Goal: Task Accomplishment & Management: Use online tool/utility

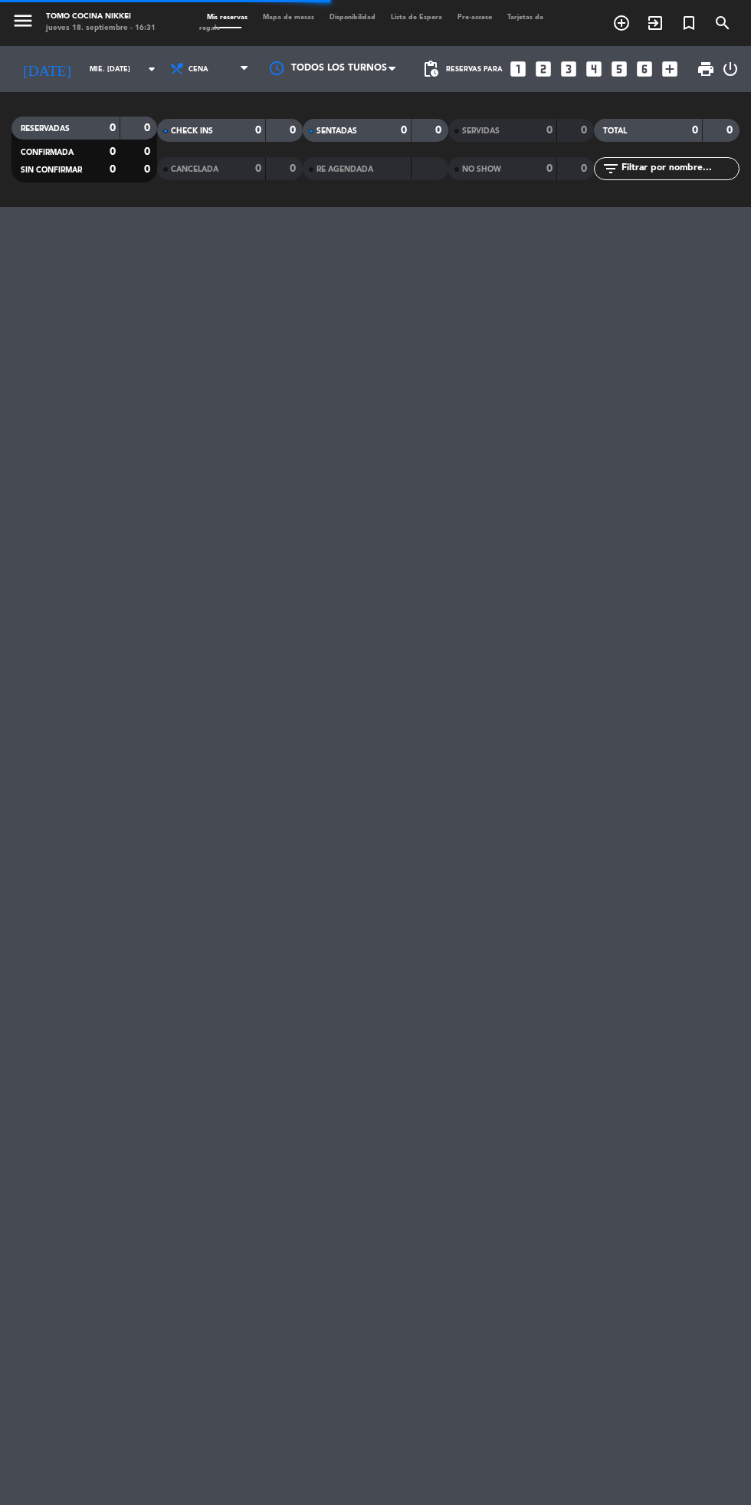
click at [82, 66] on input "mié. [DATE]" at bounding box center [130, 70] width 97 height 24
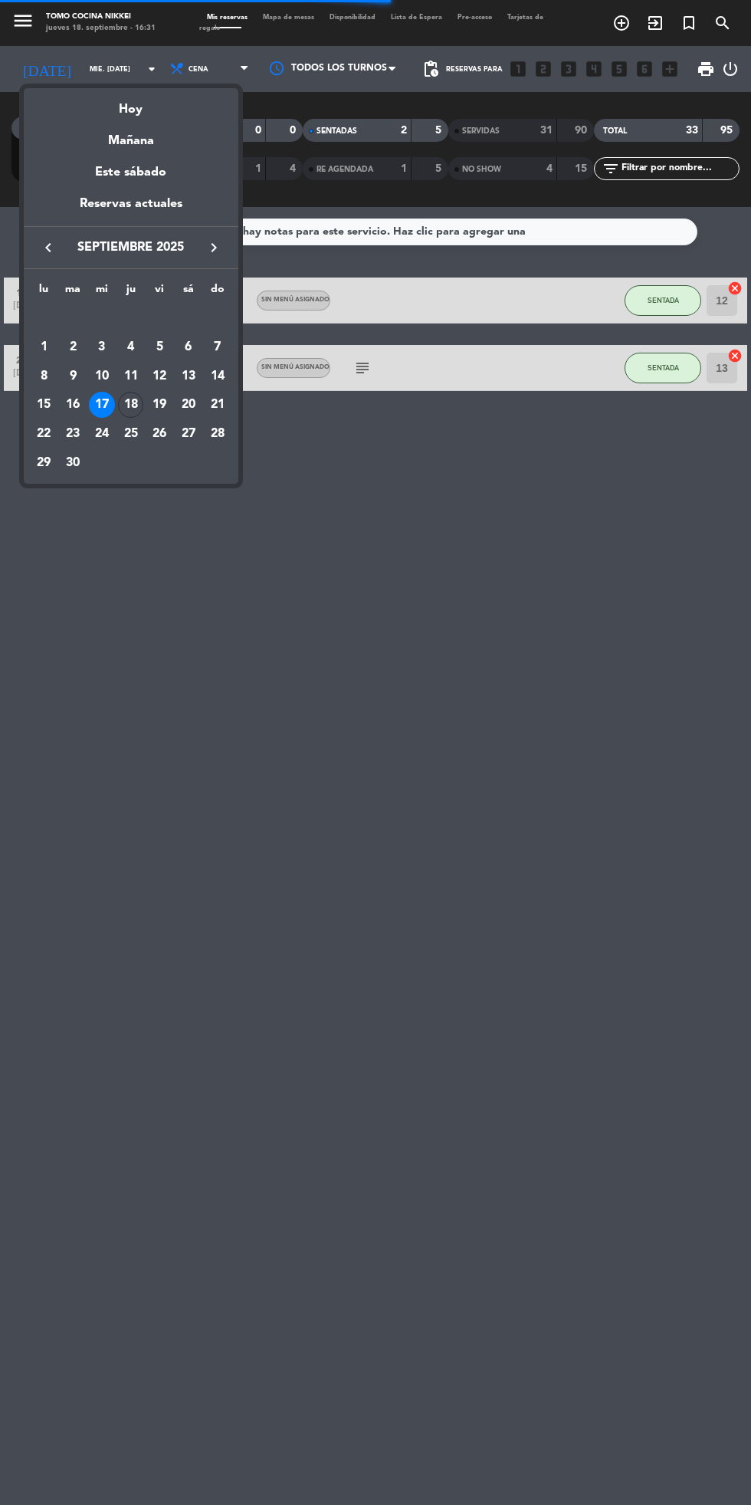
click at [100, 114] on div "Hoy" at bounding box center [131, 103] width 215 height 31
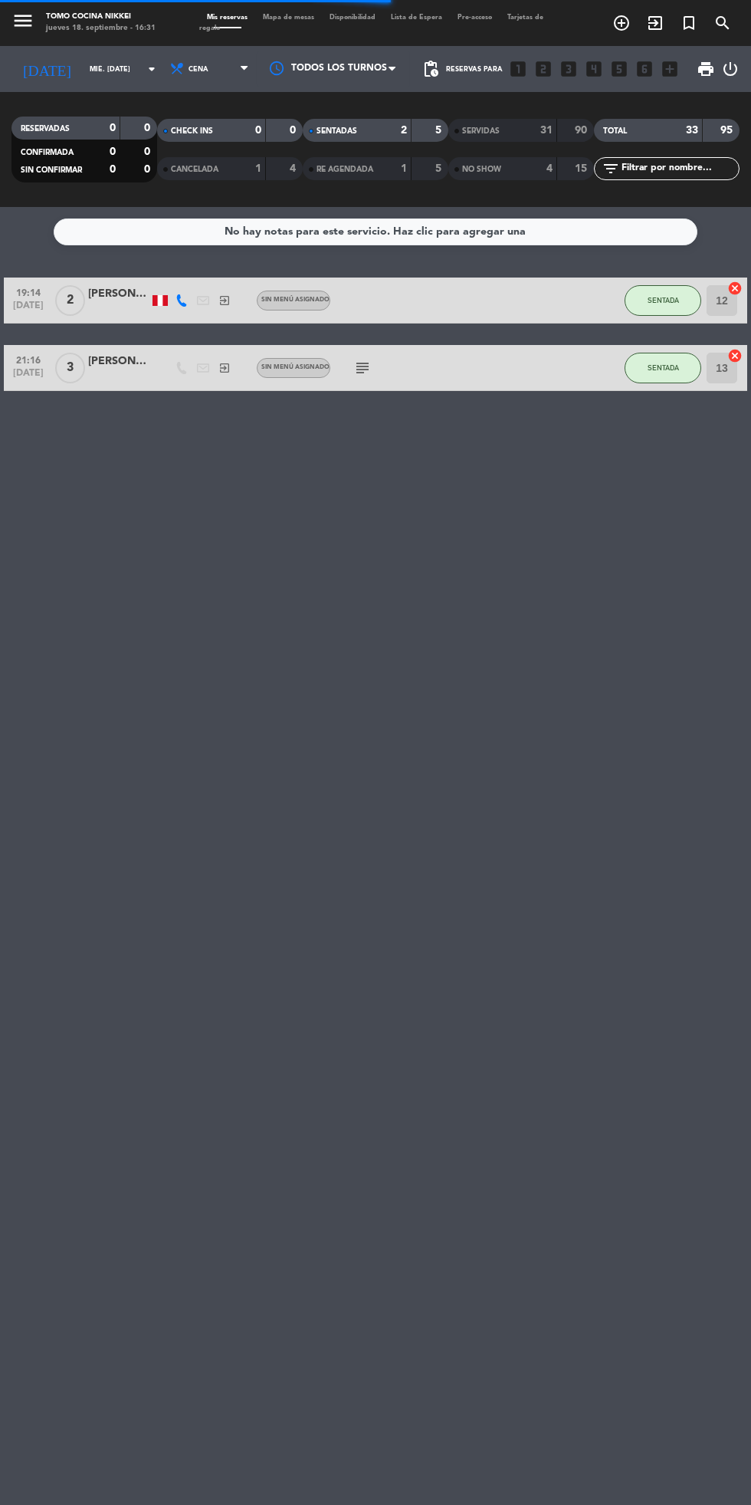
type input "[DEMOGRAPHIC_DATA] [DATE]"
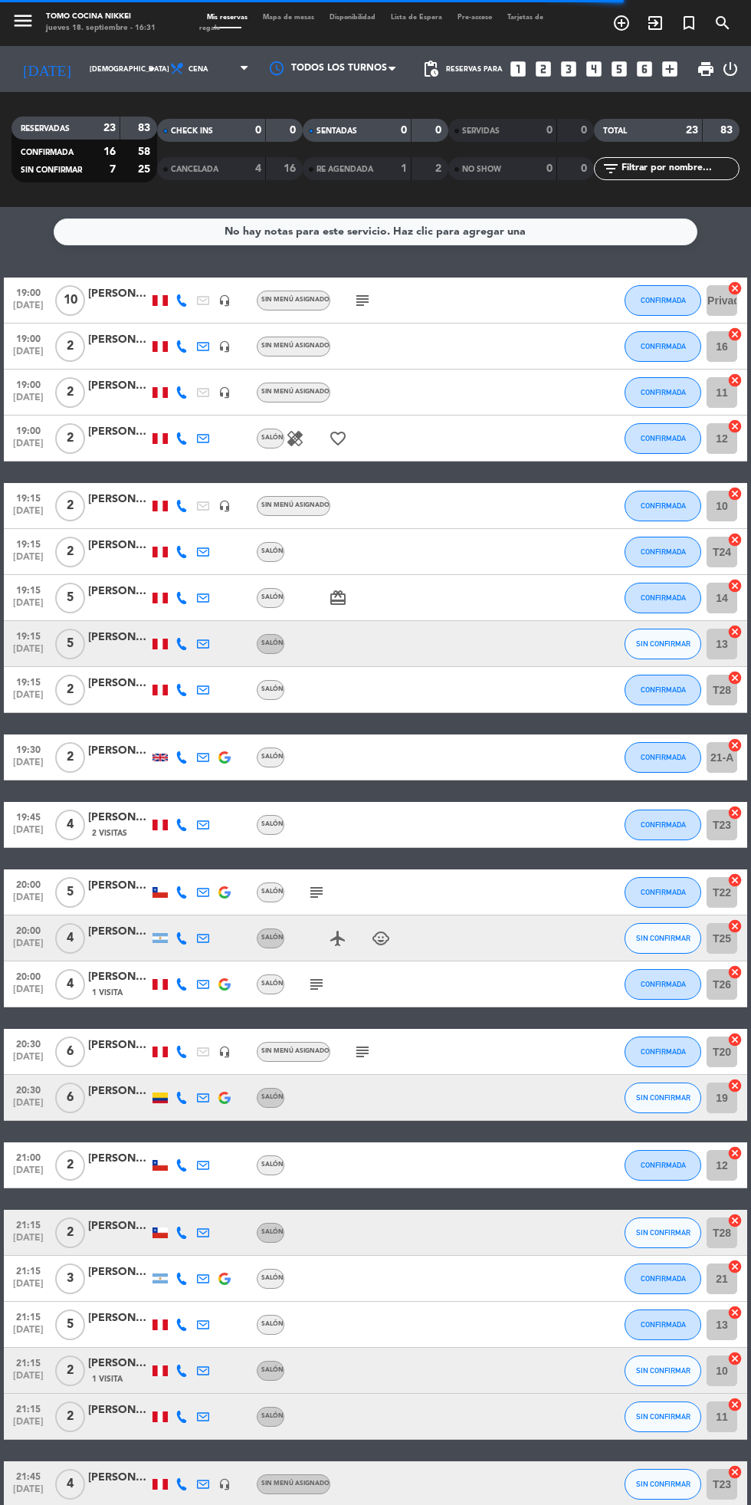
click at [280, 14] on span "Mapa de mesas" at bounding box center [288, 17] width 67 height 7
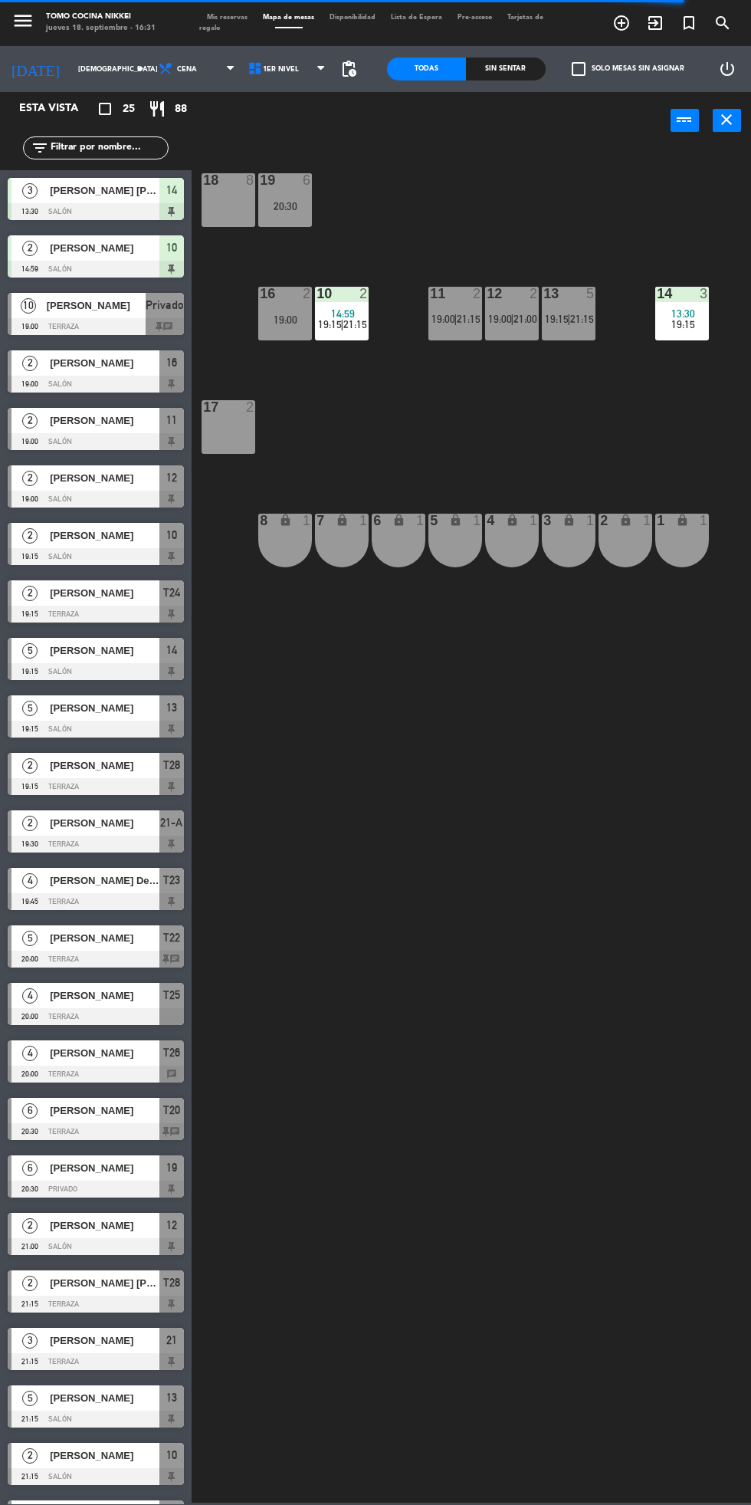
click at [71, 191] on span "[PERSON_NAME] [PERSON_NAME]" at bounding box center [105, 191] width 110 height 16
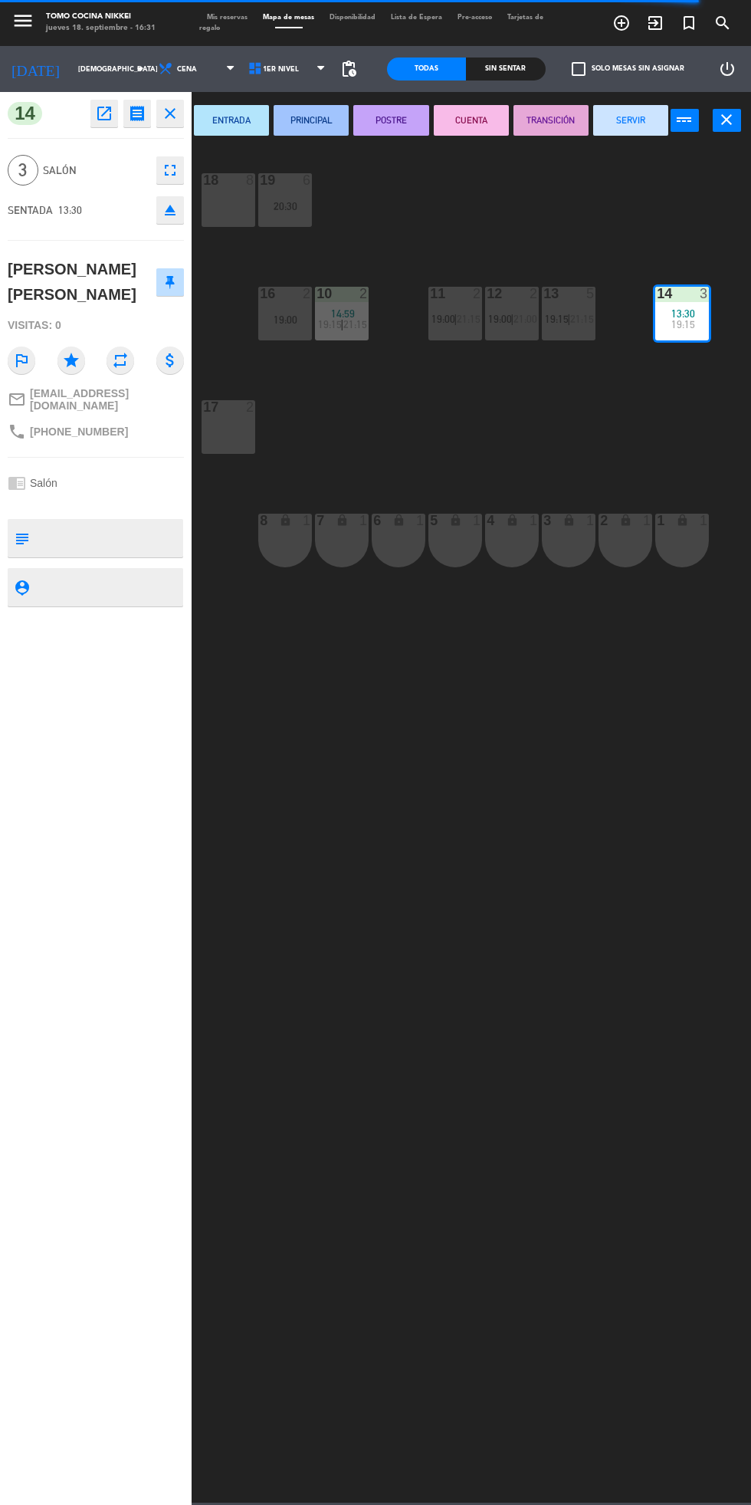
click at [620, 126] on button "SERVIR" at bounding box center [631, 120] width 75 height 31
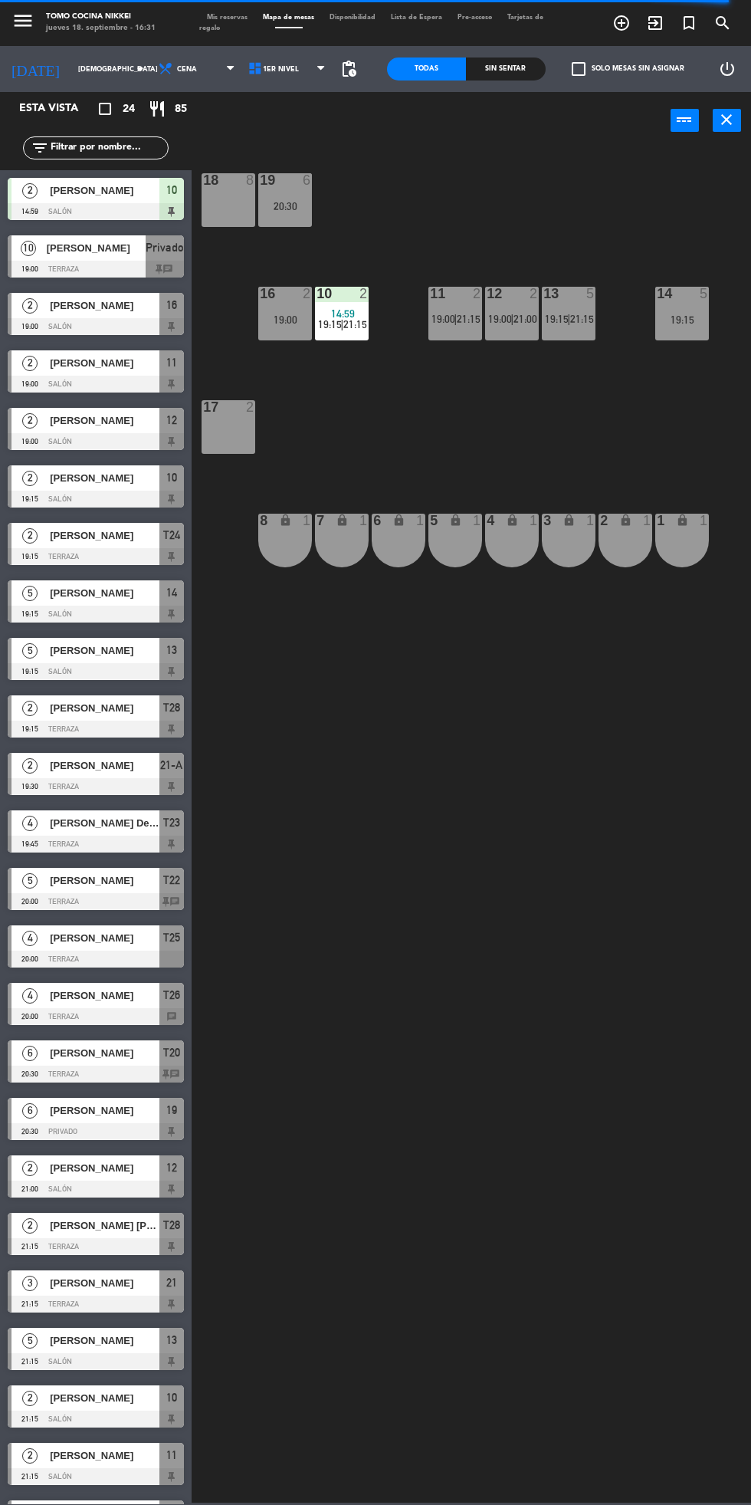
click at [75, 193] on span "[PERSON_NAME]" at bounding box center [105, 191] width 110 height 16
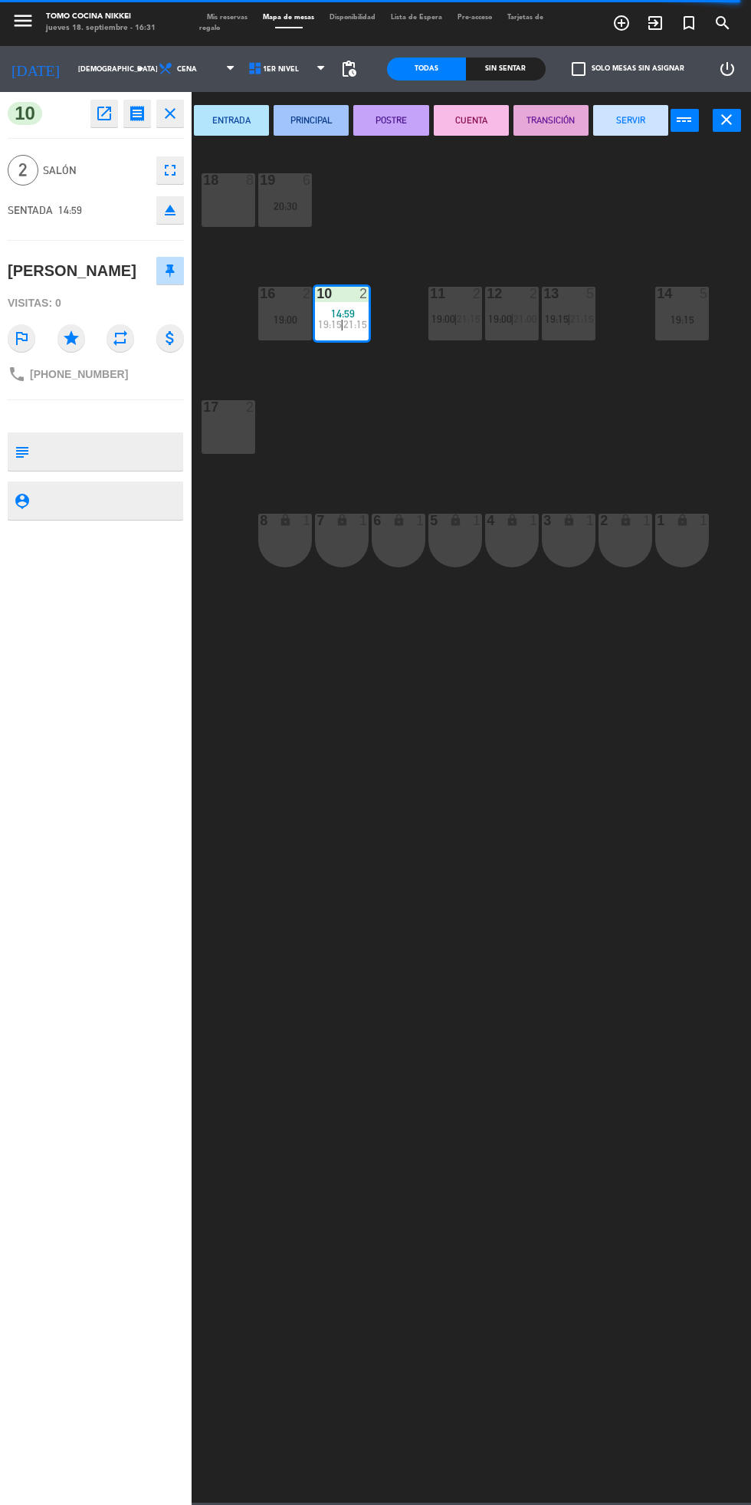
click at [617, 110] on button "SERVIR" at bounding box center [631, 120] width 75 height 31
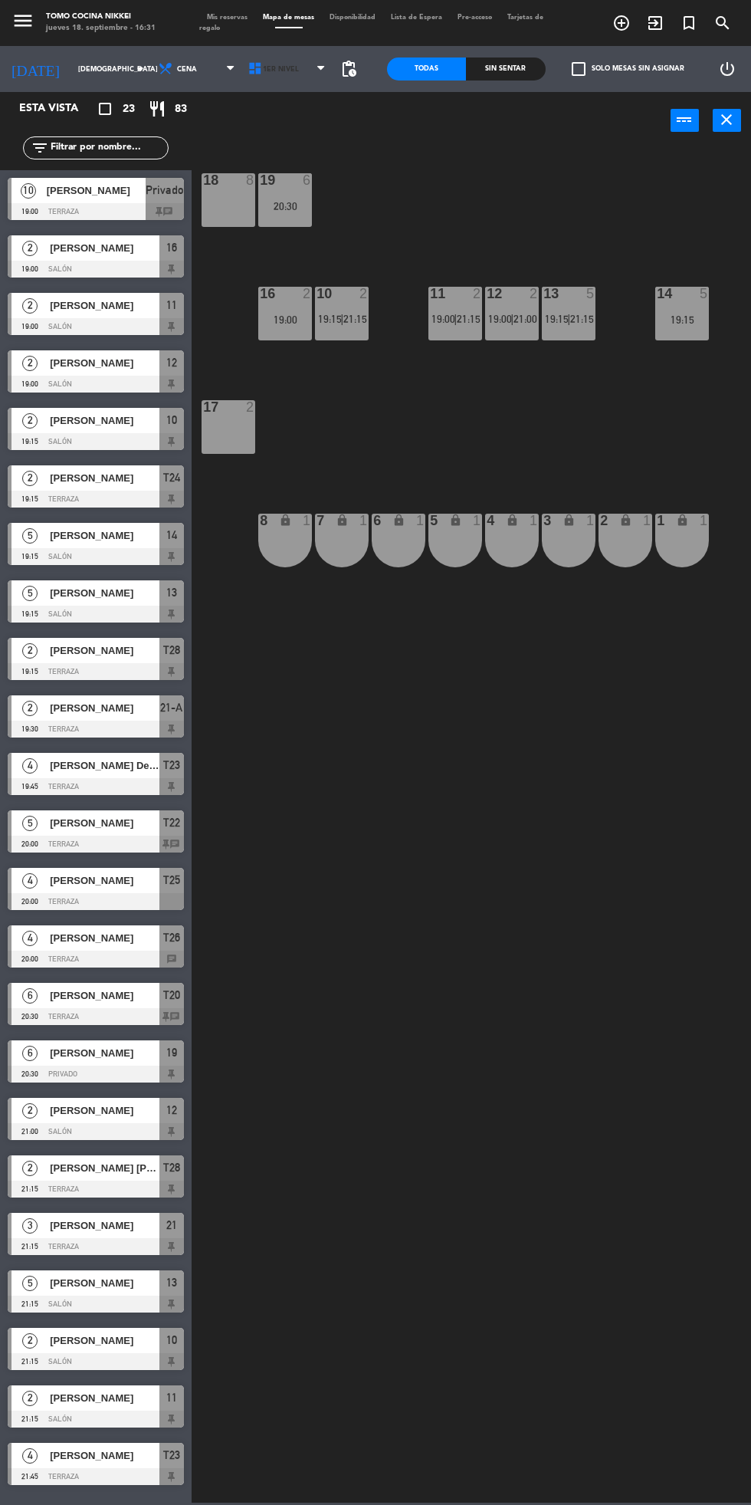
click at [251, 68] on icon at bounding box center [255, 68] width 15 height 15
click at [248, 136] on ng-component "menu Tomo Cocina Nikkei jueves 18. septiembre - 16:31 Mis reservas Mapa de mesa…" at bounding box center [375, 751] width 751 height 1503
